Goal: Book appointment/travel/reservation

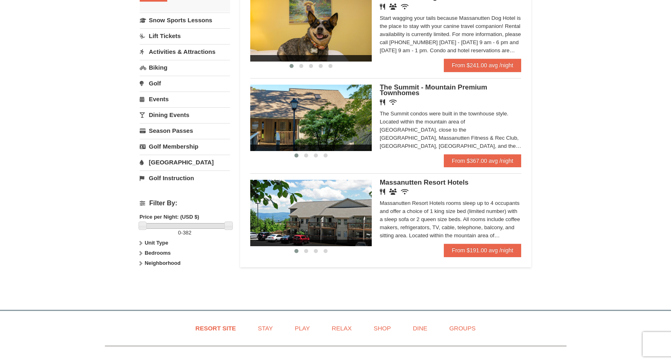
scroll to position [202, 0]
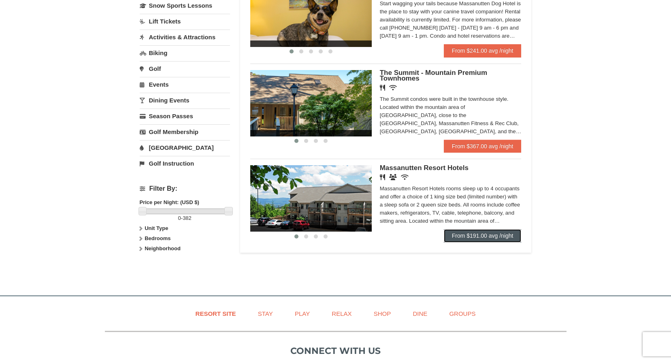
click at [475, 238] on link "From $191.00 avg /night" at bounding box center [483, 235] width 78 height 13
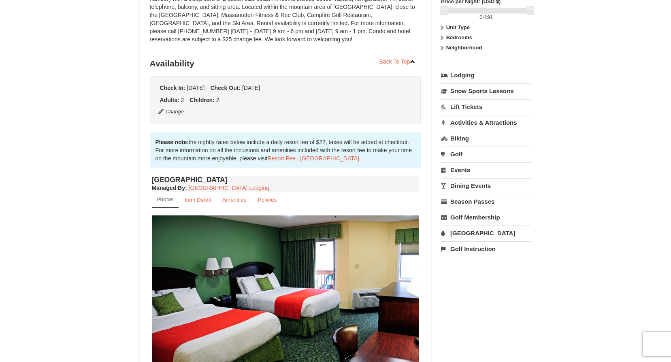
scroll to position [81, 0]
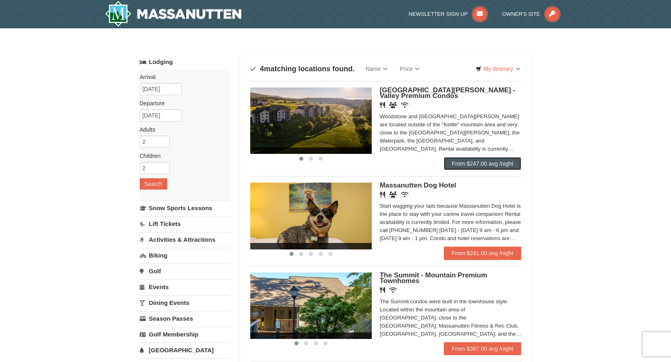
click at [497, 164] on link "From $247.00 avg /night" at bounding box center [483, 163] width 78 height 13
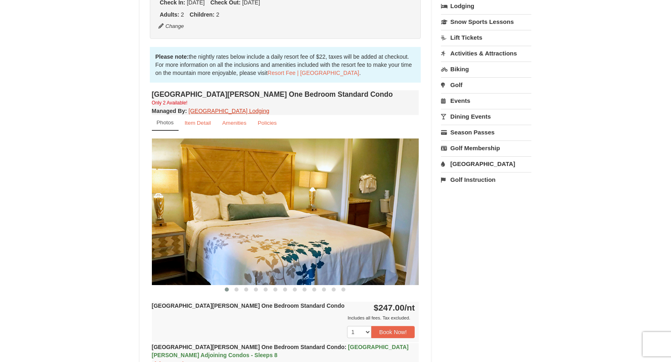
scroll to position [202, 0]
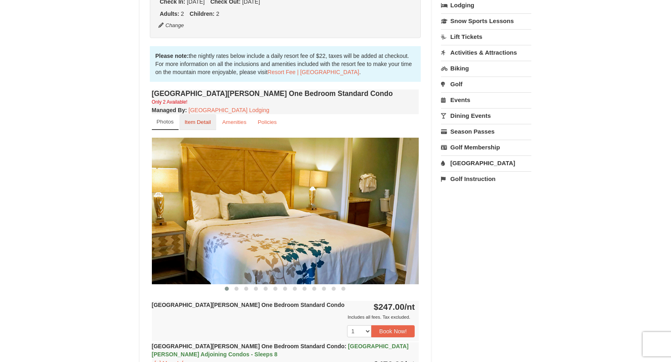
click at [204, 119] on small "Item Detail" at bounding box center [198, 122] width 26 height 6
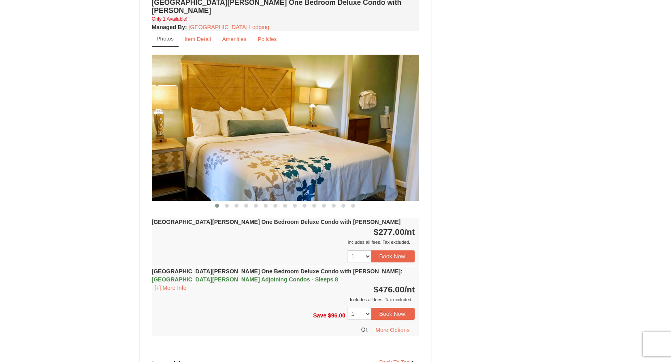
scroll to position [526, 0]
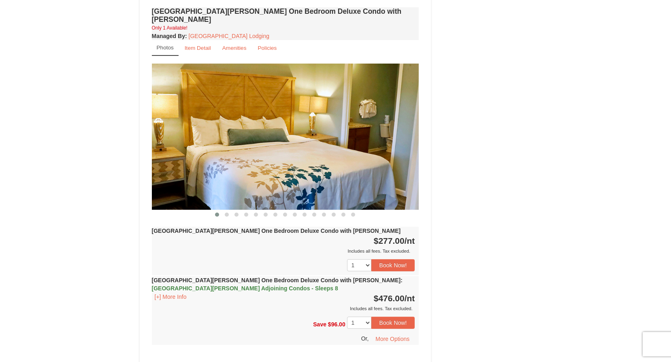
click at [407, 138] on img at bounding box center [285, 137] width 267 height 146
drag, startPoint x: 413, startPoint y: 137, endPoint x: 255, endPoint y: 141, distance: 157.9
click at [255, 141] on img at bounding box center [285, 137] width 267 height 146
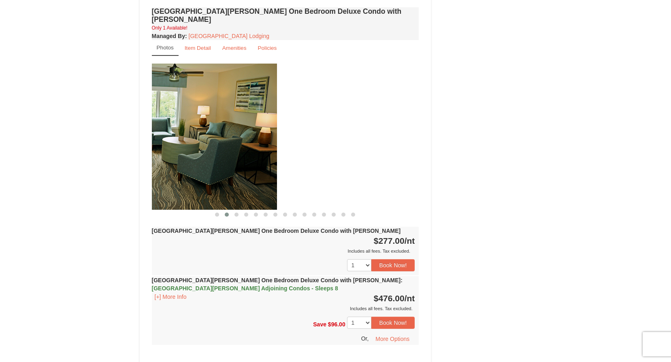
drag, startPoint x: 397, startPoint y: 147, endPoint x: 208, endPoint y: 148, distance: 189.1
click at [208, 148] on img at bounding box center [143, 137] width 267 height 146
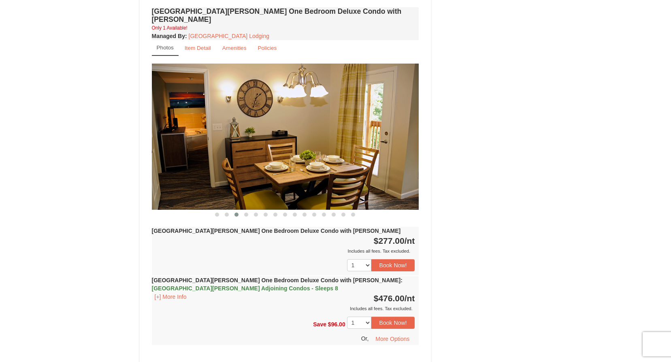
drag, startPoint x: 406, startPoint y: 148, endPoint x: 203, endPoint y: 148, distance: 203.2
click at [203, 148] on img at bounding box center [285, 137] width 267 height 146
drag, startPoint x: 402, startPoint y: 147, endPoint x: 126, endPoint y: 150, distance: 276.1
click at [126, 150] on div "× <<Back to results Woodstone Meadows - Valley Premium Condos Book from $247.00…" at bounding box center [335, 22] width 671 height 1040
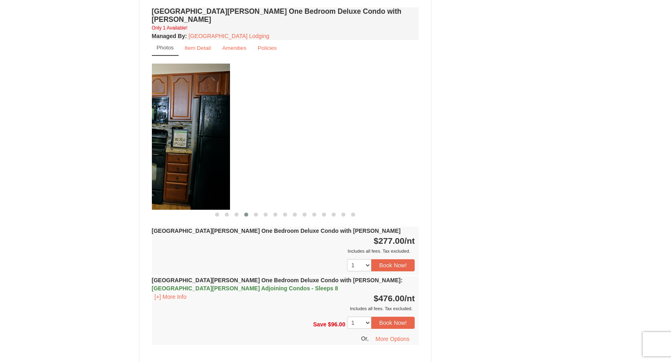
drag, startPoint x: 372, startPoint y: 147, endPoint x: 156, endPoint y: 150, distance: 216.6
click at [156, 150] on img at bounding box center [96, 137] width 267 height 146
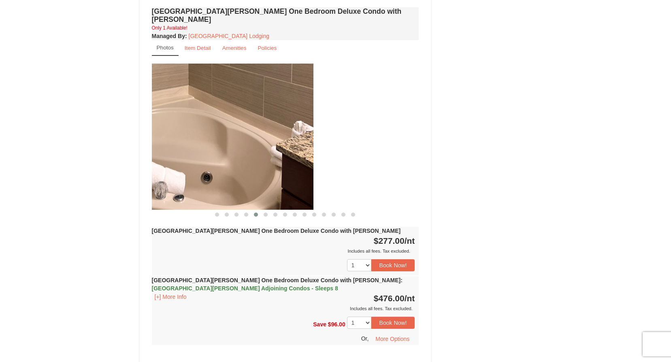
drag, startPoint x: 353, startPoint y: 147, endPoint x: 181, endPoint y: 149, distance: 171.3
click at [181, 149] on img at bounding box center [179, 137] width 267 height 146
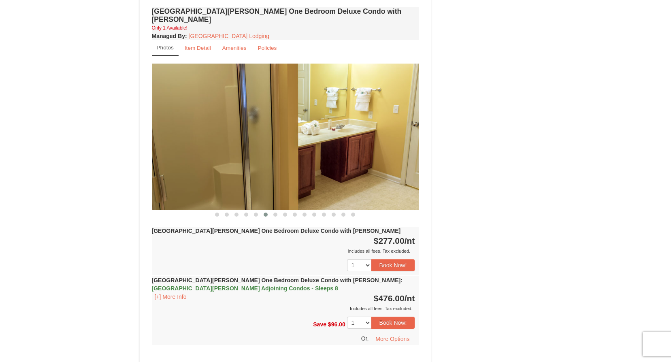
drag, startPoint x: 359, startPoint y: 149, endPoint x: 242, endPoint y: 158, distance: 117.3
click at [243, 158] on img at bounding box center [285, 137] width 267 height 146
drag, startPoint x: 346, startPoint y: 138, endPoint x: 187, endPoint y: 149, distance: 159.5
click at [187, 149] on img at bounding box center [285, 137] width 267 height 146
drag, startPoint x: 339, startPoint y: 126, endPoint x: 197, endPoint y: 141, distance: 143.3
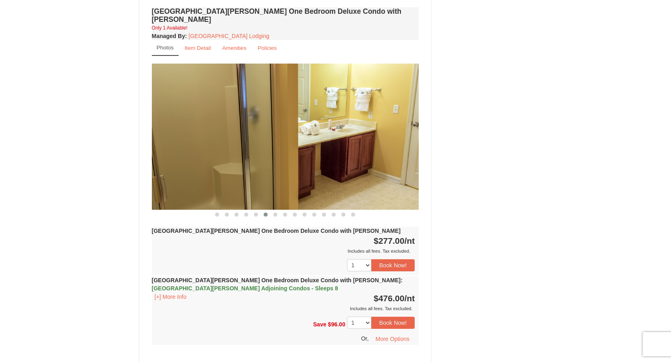
click at [197, 141] on img at bounding box center [285, 137] width 267 height 146
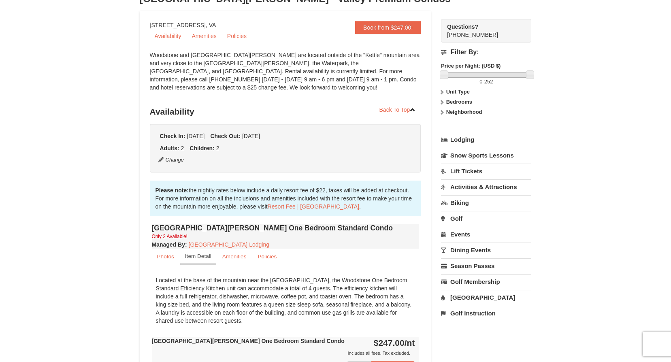
scroll to position [0, 0]
